Goal: Information Seeking & Learning: Learn about a topic

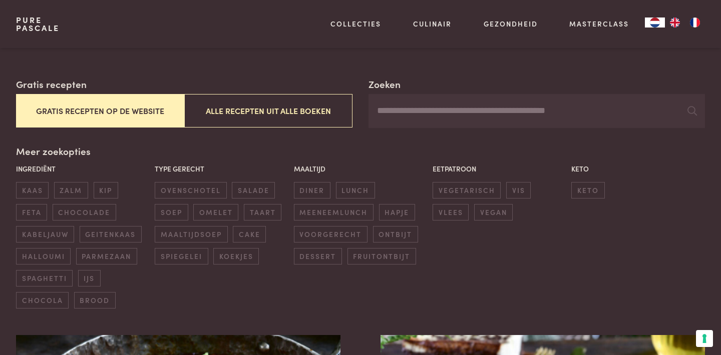
scroll to position [164, 0]
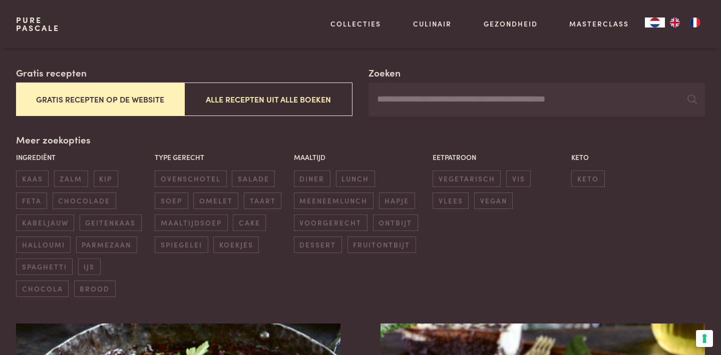
click at [458, 105] on input "Zoeken" at bounding box center [536, 100] width 336 height 34
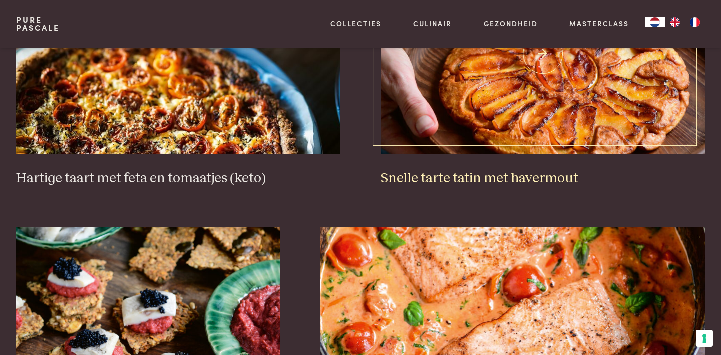
scroll to position [1373, 0]
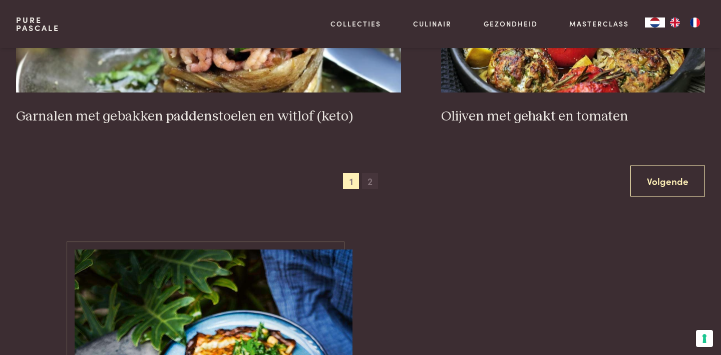
type input "**"
click at [366, 173] on span "2" at bounding box center [370, 181] width 16 height 16
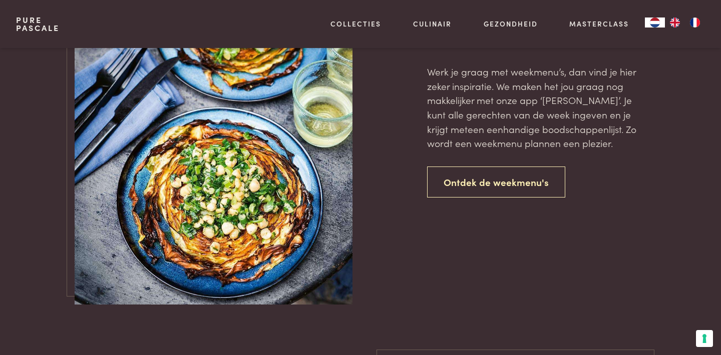
scroll to position [955, 0]
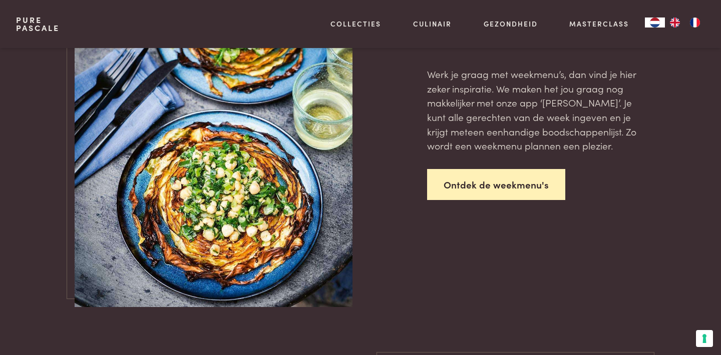
click at [439, 195] on link "Ontdek de weekmenu's" at bounding box center [496, 185] width 138 height 32
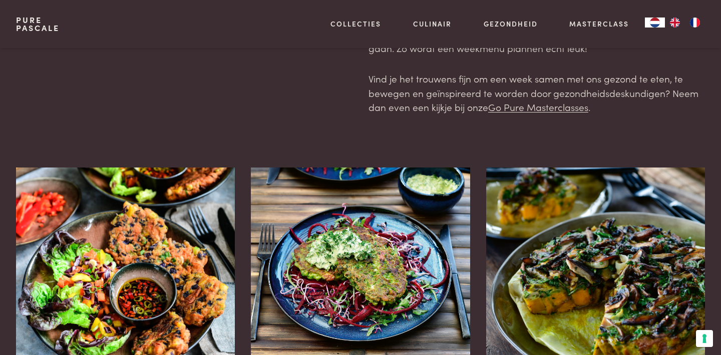
scroll to position [112, 0]
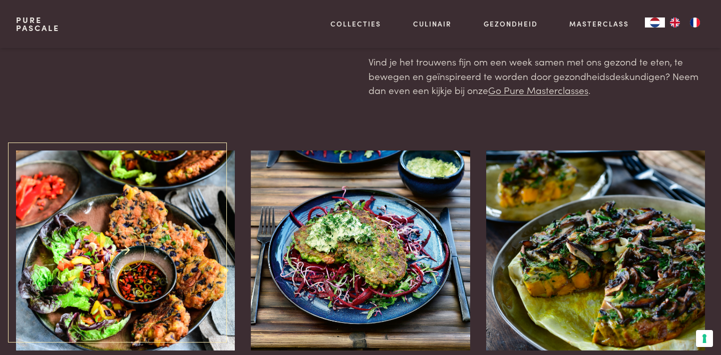
click at [159, 262] on img at bounding box center [125, 251] width 219 height 200
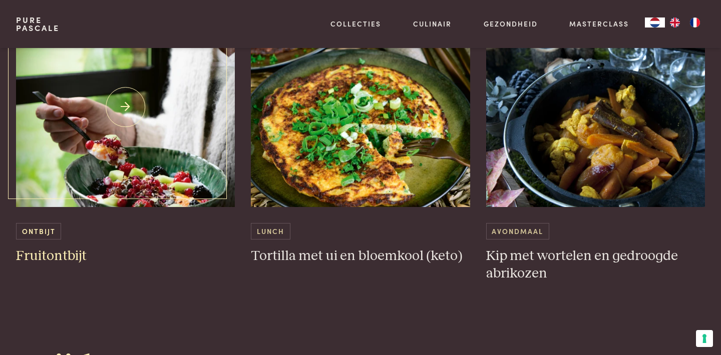
scroll to position [1848, 0]
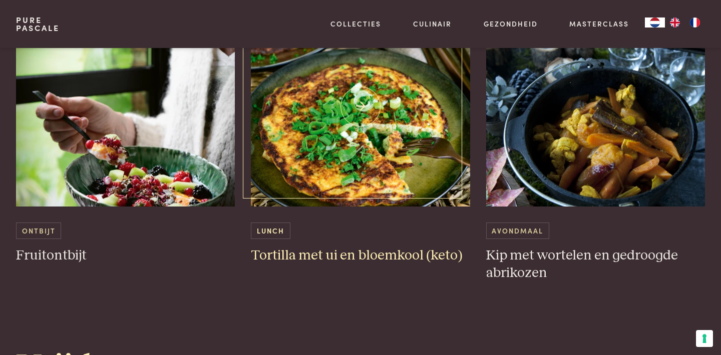
click at [305, 127] on img at bounding box center [360, 107] width 219 height 200
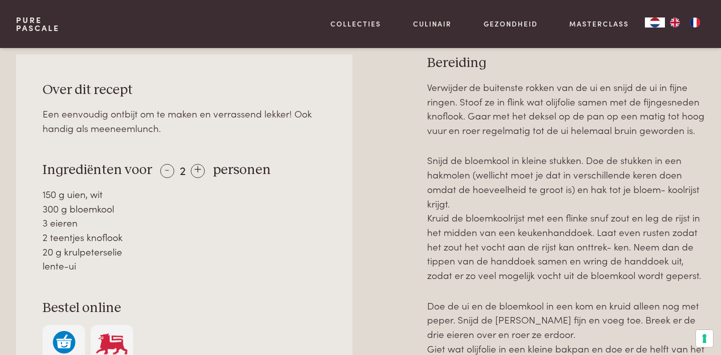
scroll to position [454, 0]
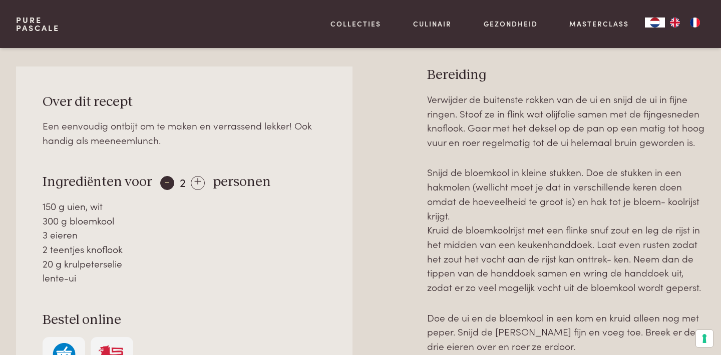
click at [165, 178] on div "-" at bounding box center [167, 183] width 14 height 14
click at [192, 176] on div "+" at bounding box center [196, 183] width 14 height 14
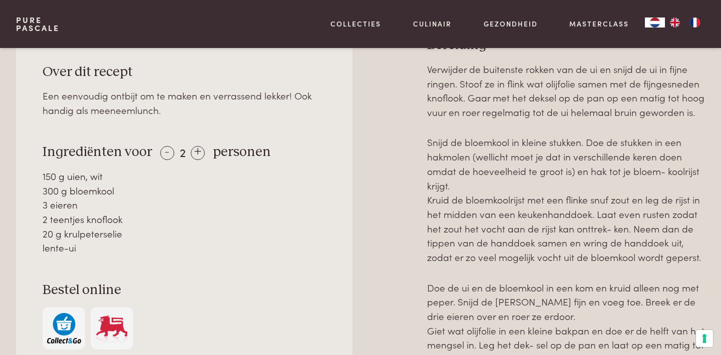
scroll to position [491, 0]
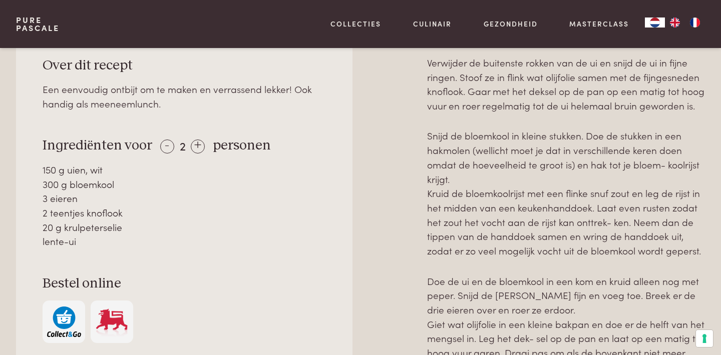
click at [329, 231] on div "Over dit recept Een eenvoudig ontbijt om te maken en verrassend lekker! Ook han…" at bounding box center [184, 199] width 336 height 339
